Goal: Navigation & Orientation: Find specific page/section

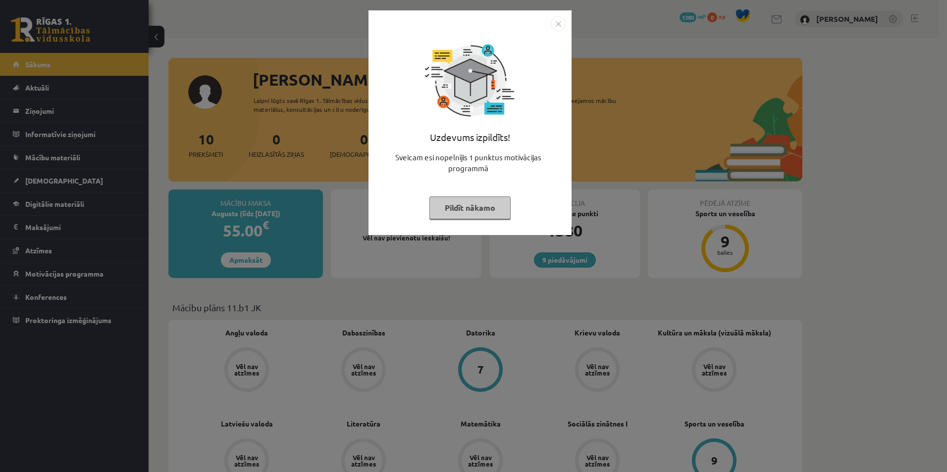
click at [554, 25] on img "Close" at bounding box center [558, 23] width 15 height 15
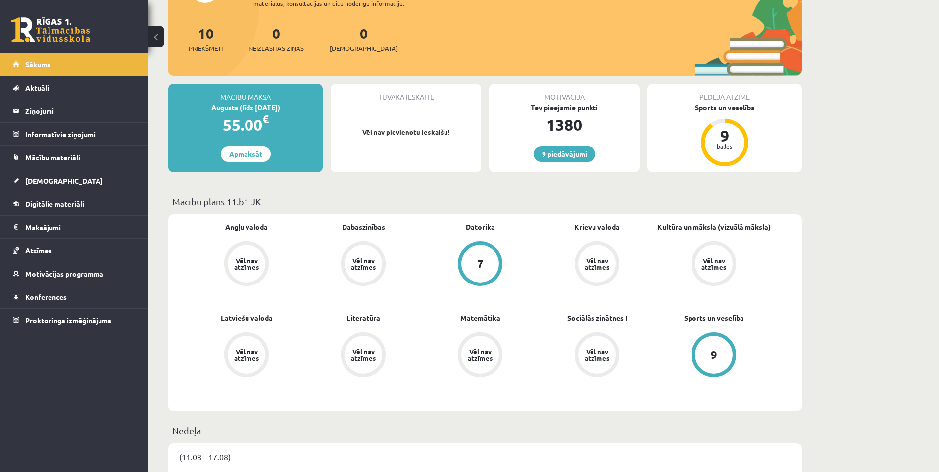
scroll to position [99, 0]
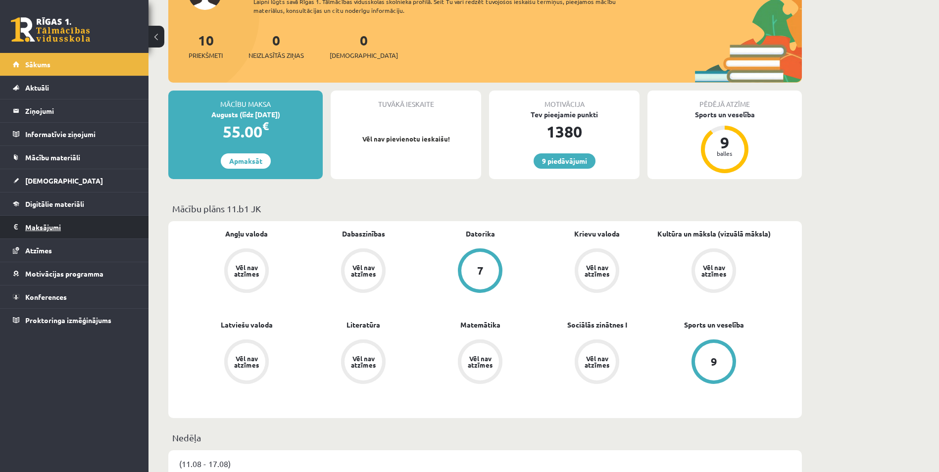
click at [55, 225] on legend "Maksājumi 0" at bounding box center [80, 227] width 111 height 23
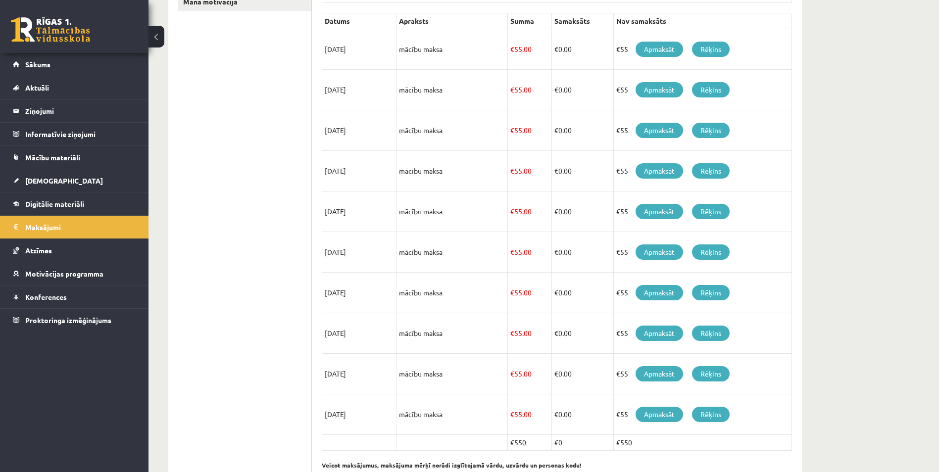
scroll to position [205, 0]
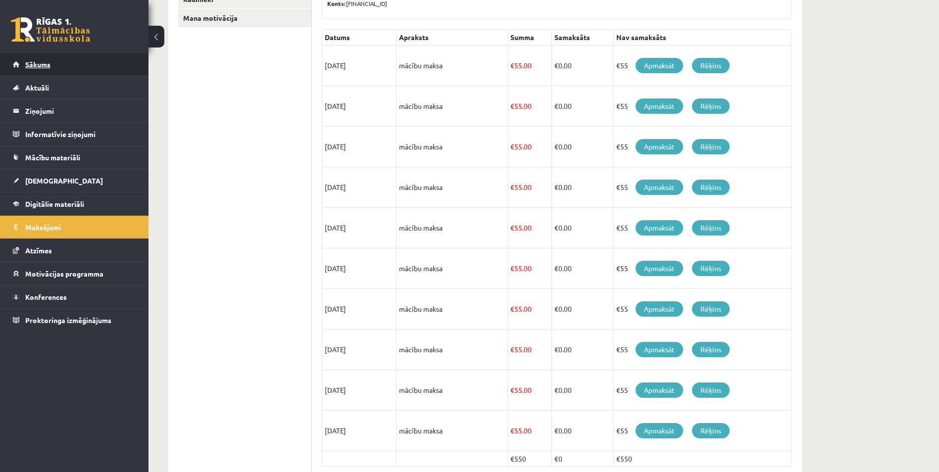
click at [44, 68] on span "Sākums" at bounding box center [37, 64] width 25 height 9
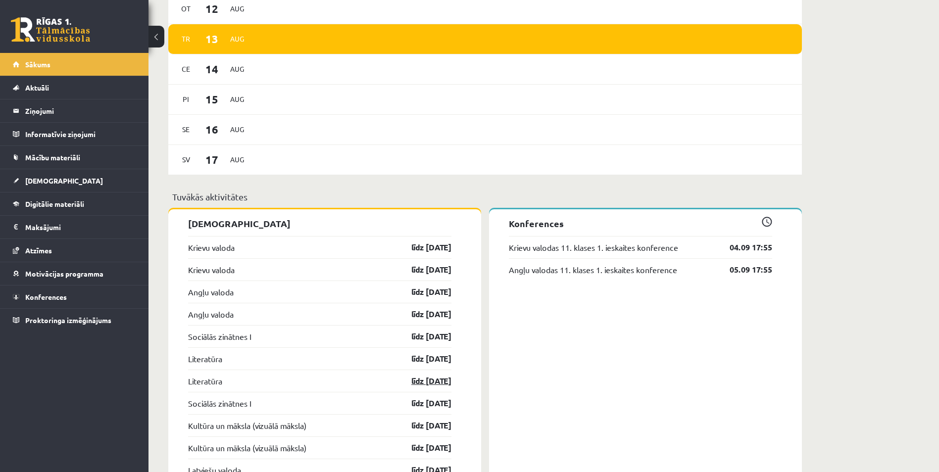
scroll to position [615, 0]
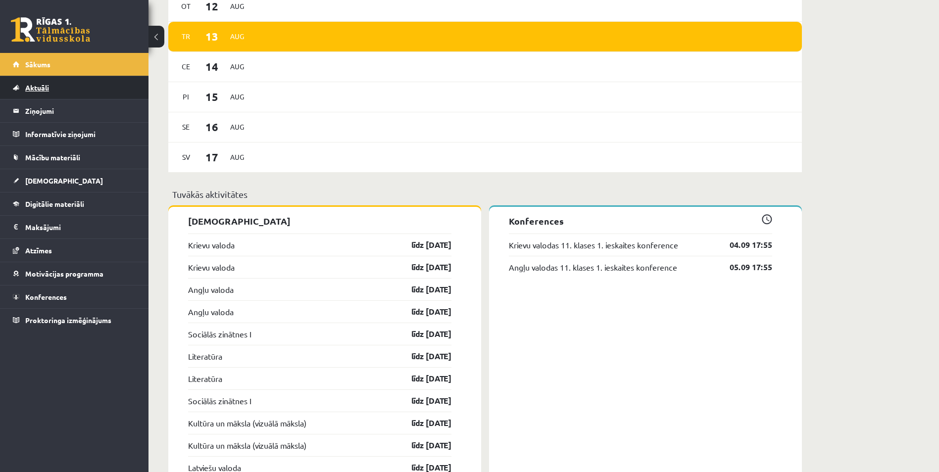
click at [46, 90] on span "Aktuāli" at bounding box center [37, 87] width 24 height 9
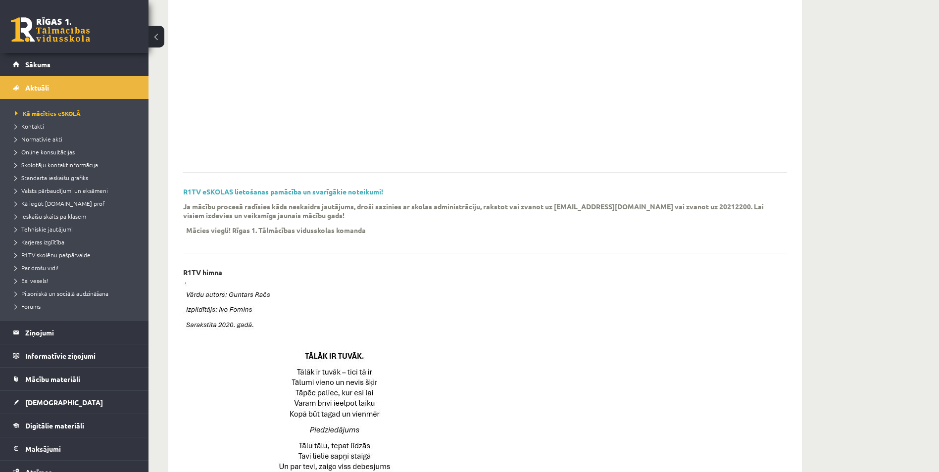
scroll to position [161, 0]
click at [36, 61] on span "Sākums" at bounding box center [37, 64] width 25 height 9
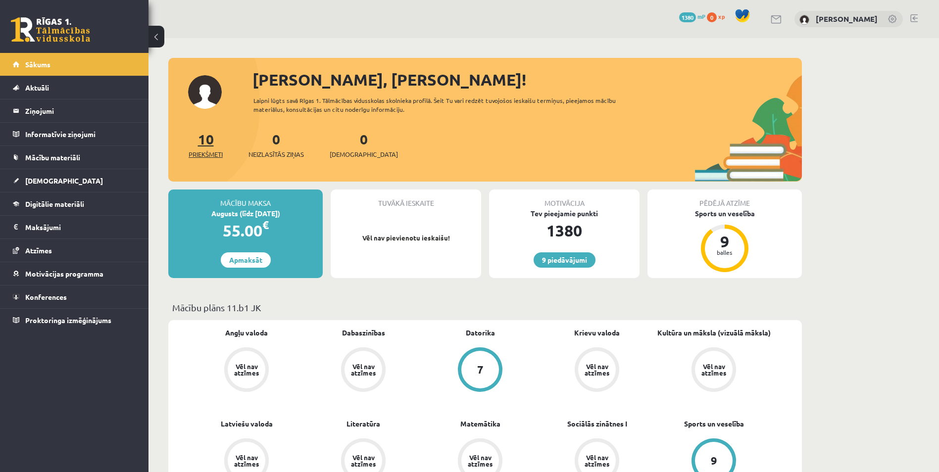
click at [215, 151] on span "Priekšmeti" at bounding box center [206, 155] width 34 height 10
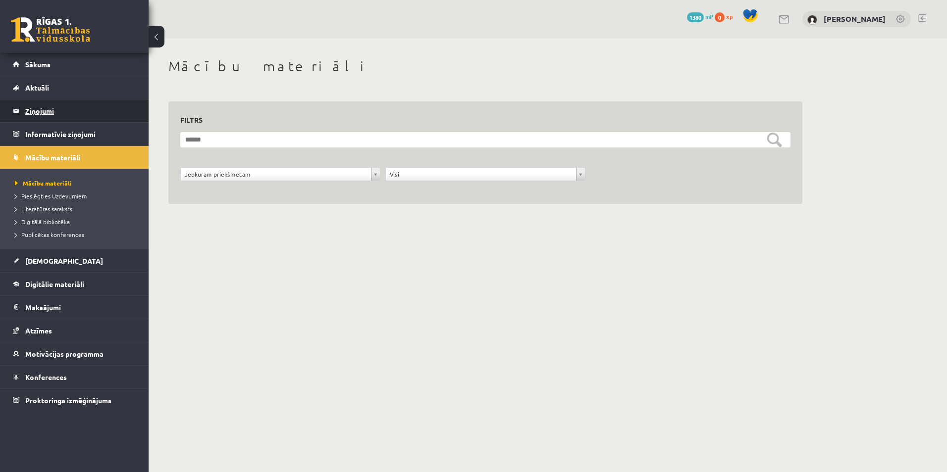
click at [36, 108] on legend "Ziņojumi 0" at bounding box center [80, 111] width 111 height 23
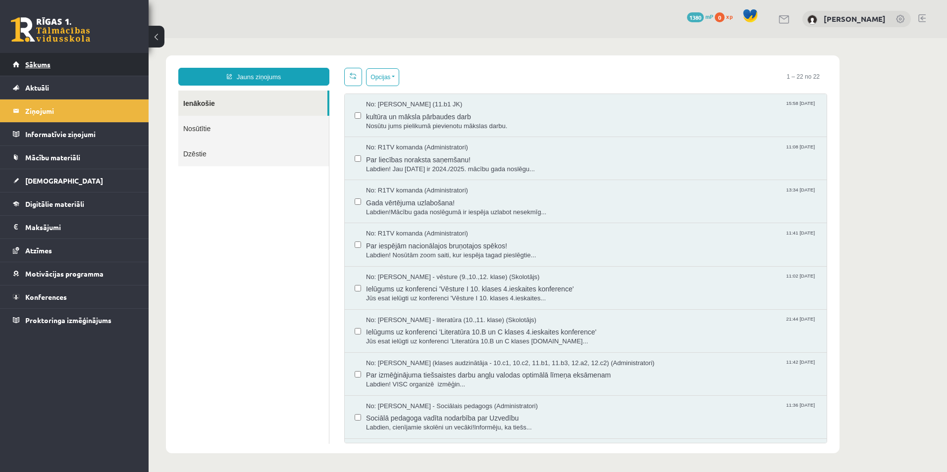
click at [43, 63] on span "Sākums" at bounding box center [37, 64] width 25 height 9
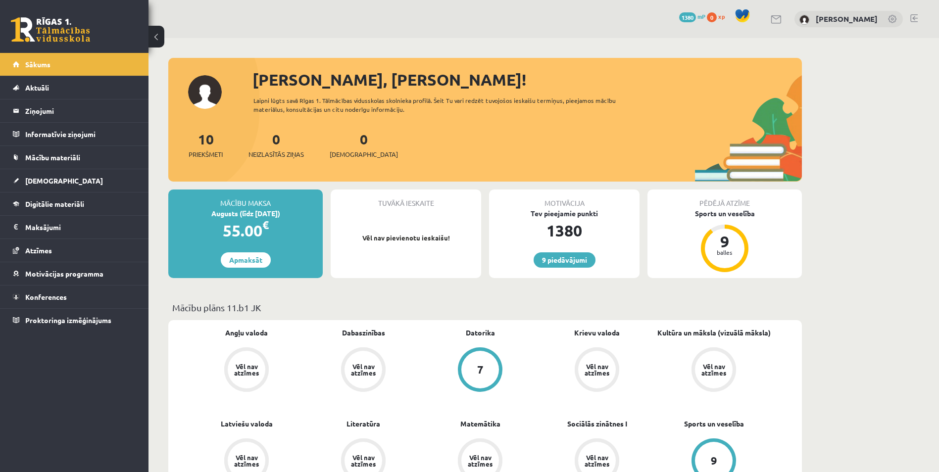
scroll to position [50, 0]
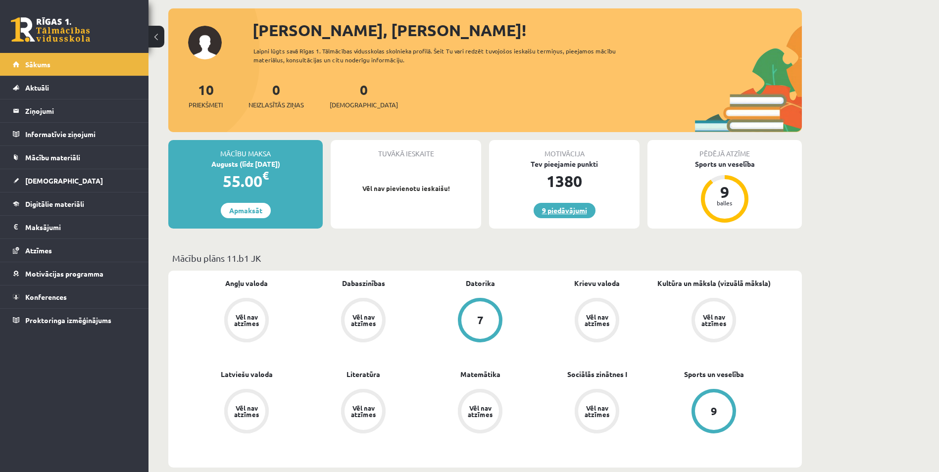
click at [564, 211] on link "9 piedāvājumi" at bounding box center [565, 210] width 62 height 15
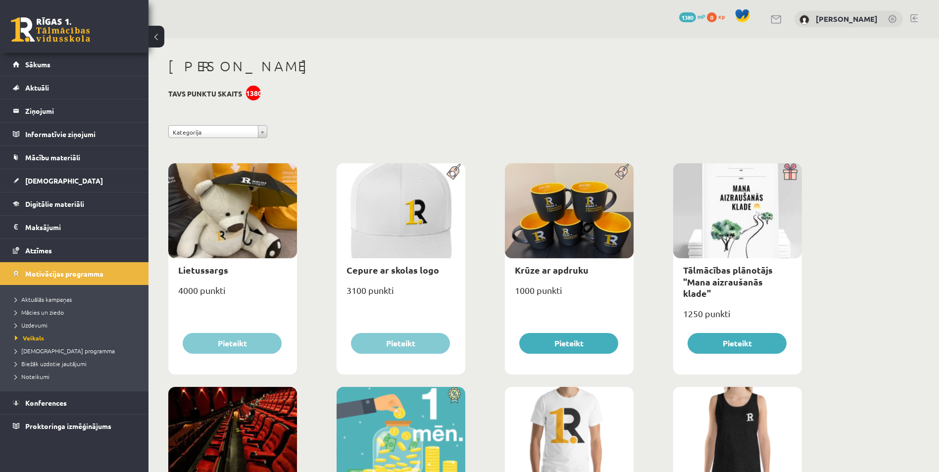
click at [696, 16] on span "1380" at bounding box center [687, 17] width 17 height 10
